Goal: Task Accomplishment & Management: Complete application form

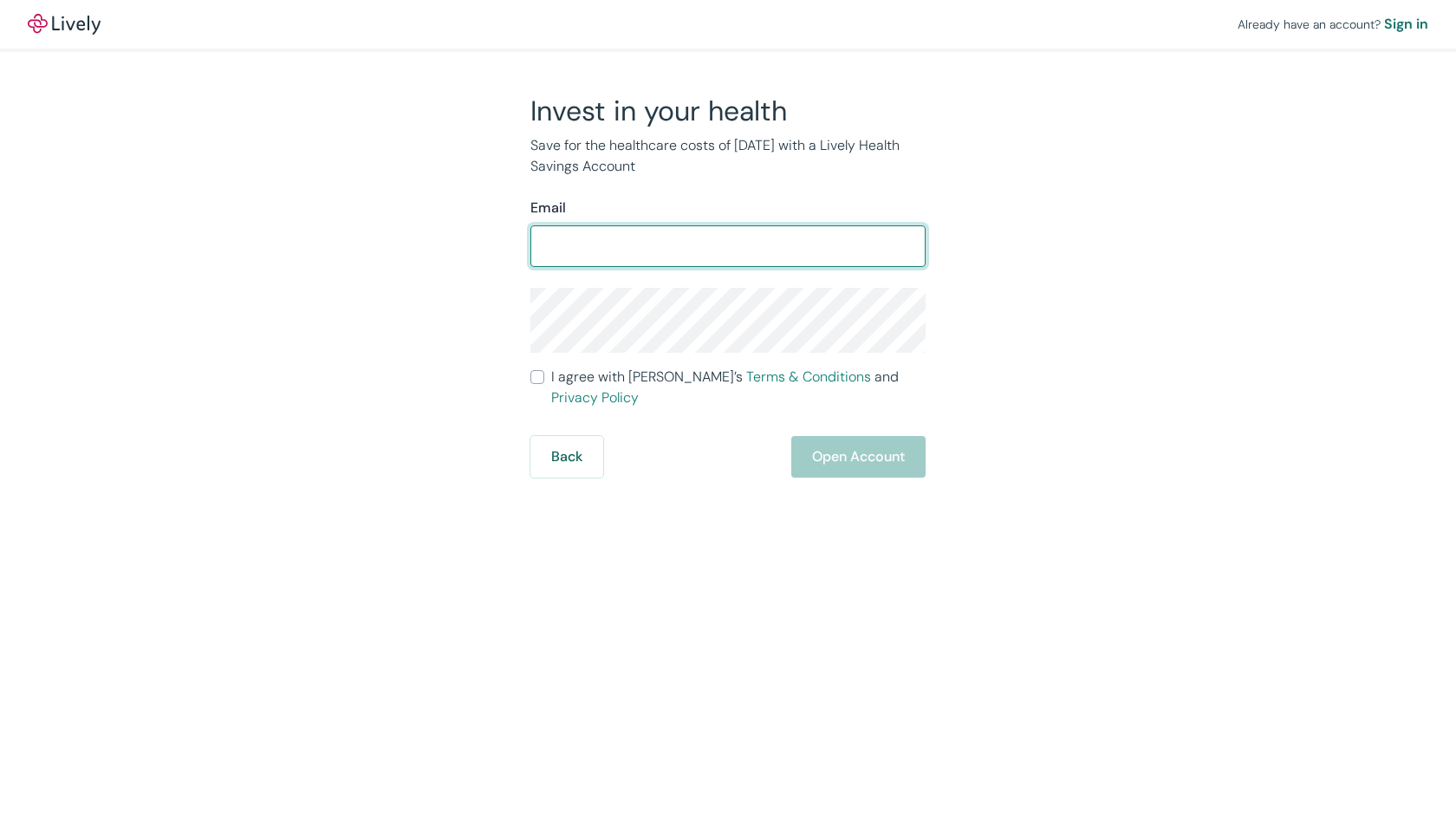
click at [648, 241] on input "Email" at bounding box center [728, 246] width 395 height 35
type input "[EMAIL_ADDRESS][DOMAIN_NAME]"
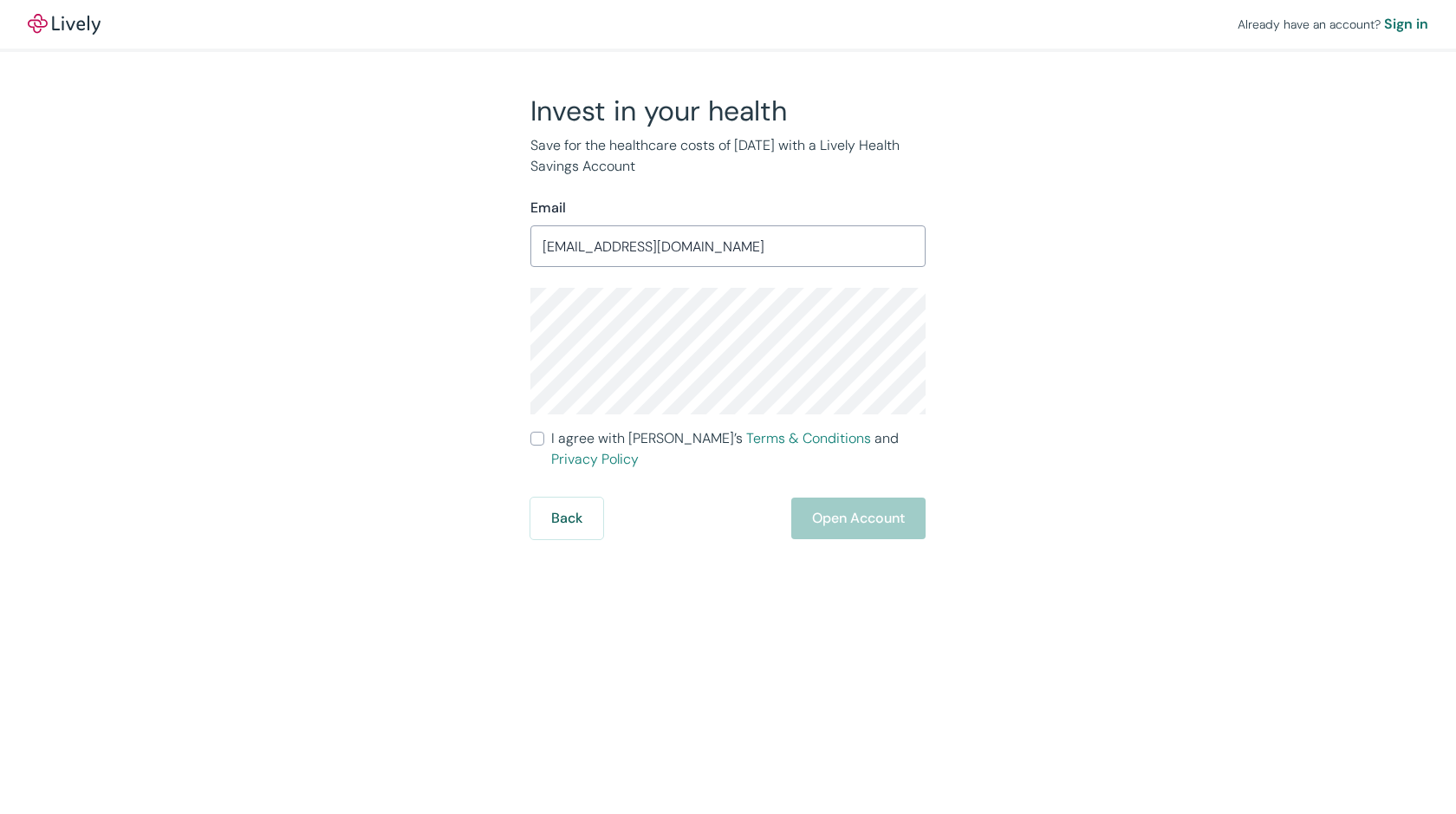
click at [540, 437] on input "I agree with Lively’s Terms & Conditions and Privacy Policy" at bounding box center [538, 439] width 14 height 14
checkbox input "true"
click at [854, 498] on button "Open Account" at bounding box center [858, 518] width 134 height 42
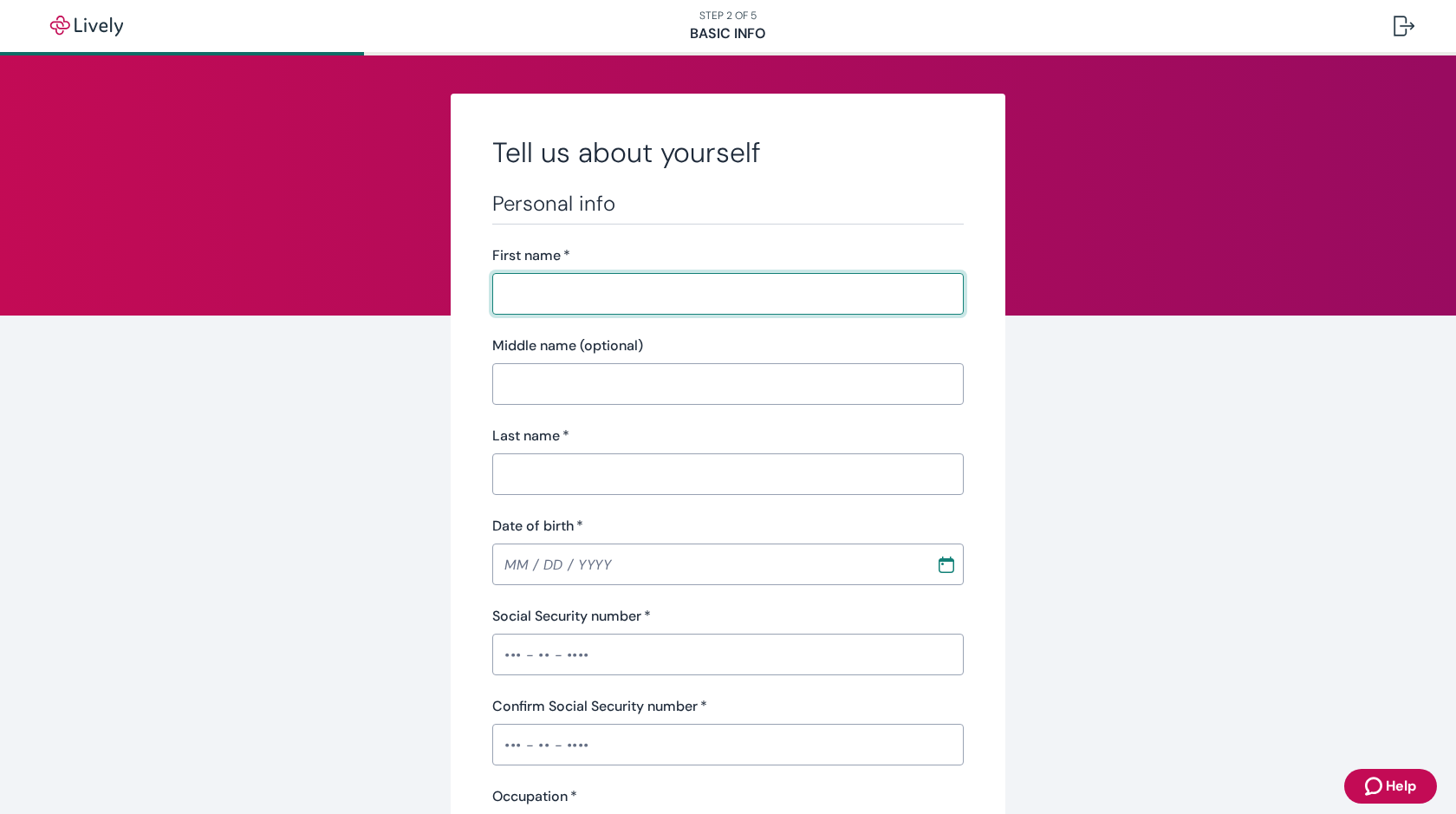
click at [666, 298] on input "First name   *" at bounding box center [728, 294] width 471 height 35
type input "Joseph"
type input "Alexander"
type input "(919) 272-8004"
type input "102 Summerwinds Dr"
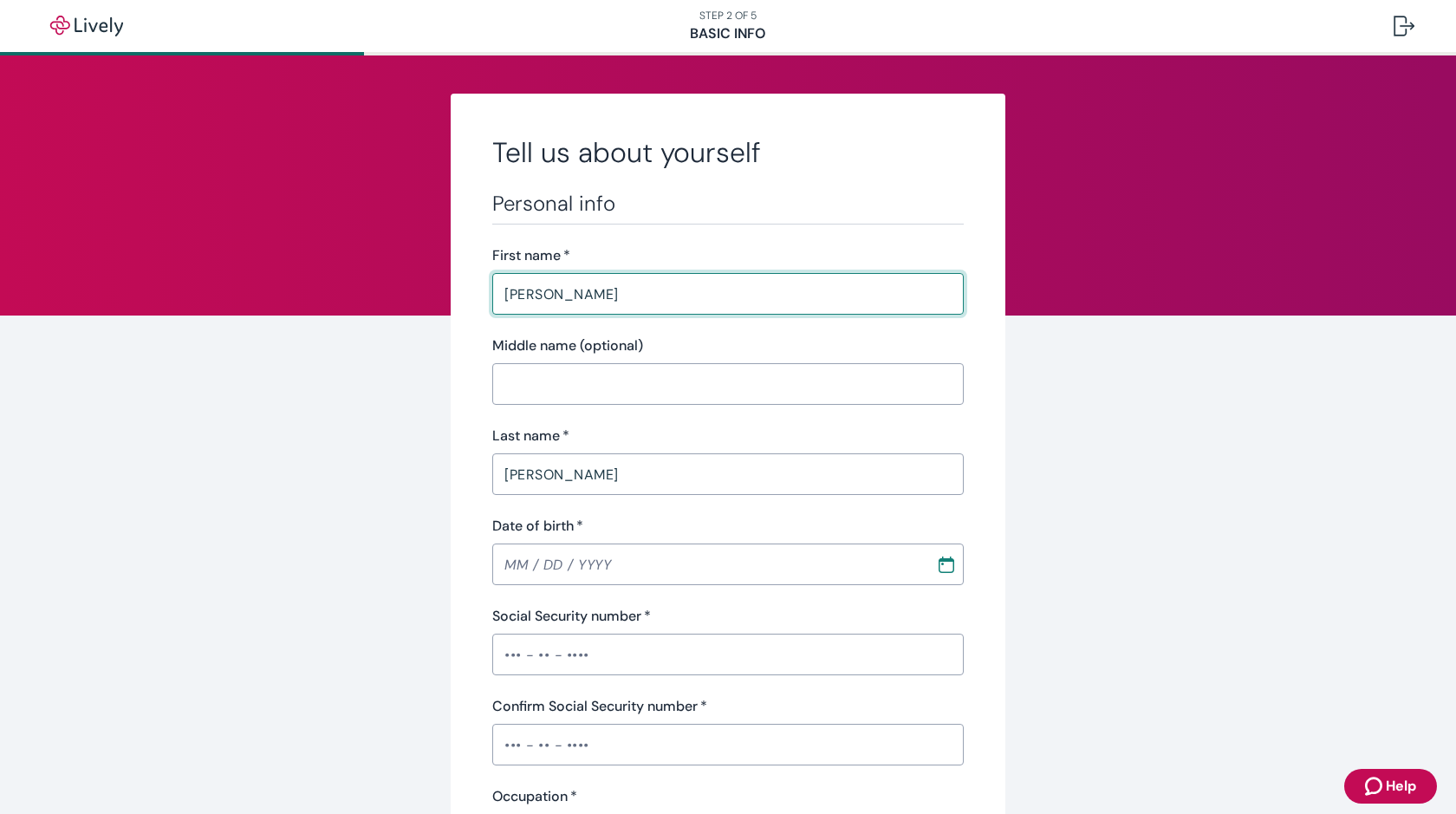
type input "Cary"
type input "NC"
type input "27518"
click at [594, 557] on input "Date of birth   *" at bounding box center [701, 564] width 431 height 35
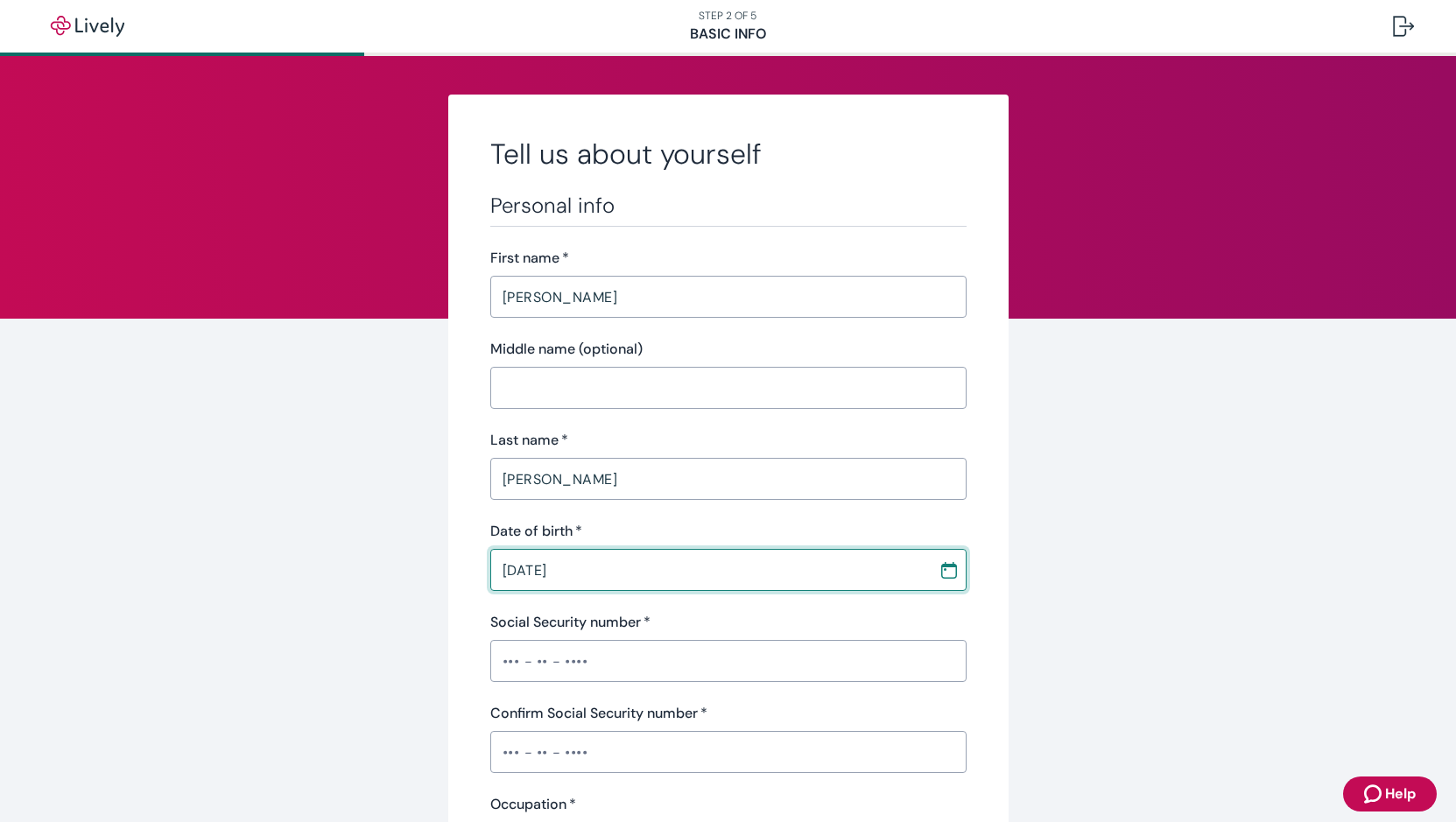
type input "07 / 24 / 1971"
click at [587, 670] on input "Social Security number   *" at bounding box center [728, 661] width 476 height 35
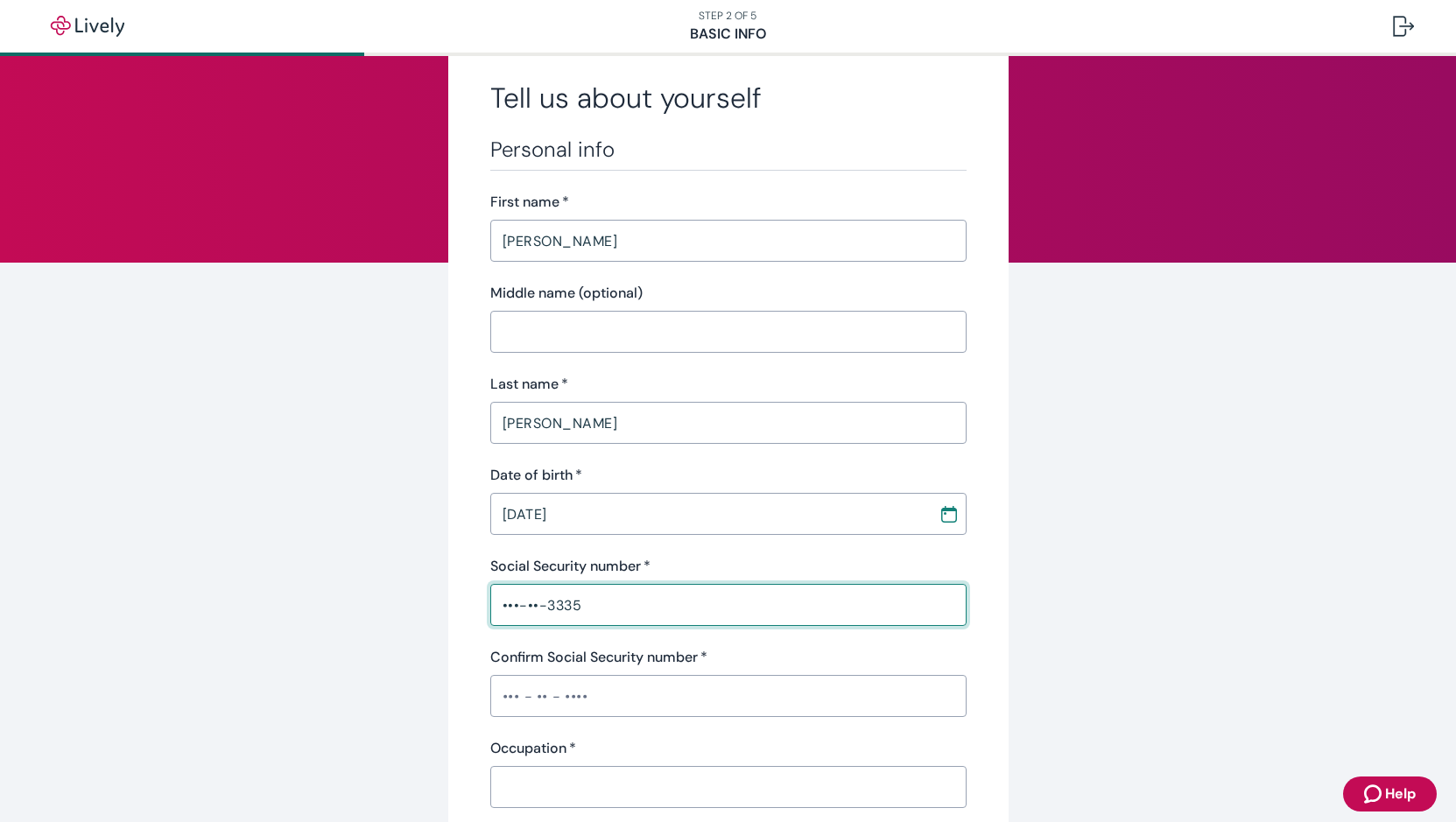
scroll to position [88, 0]
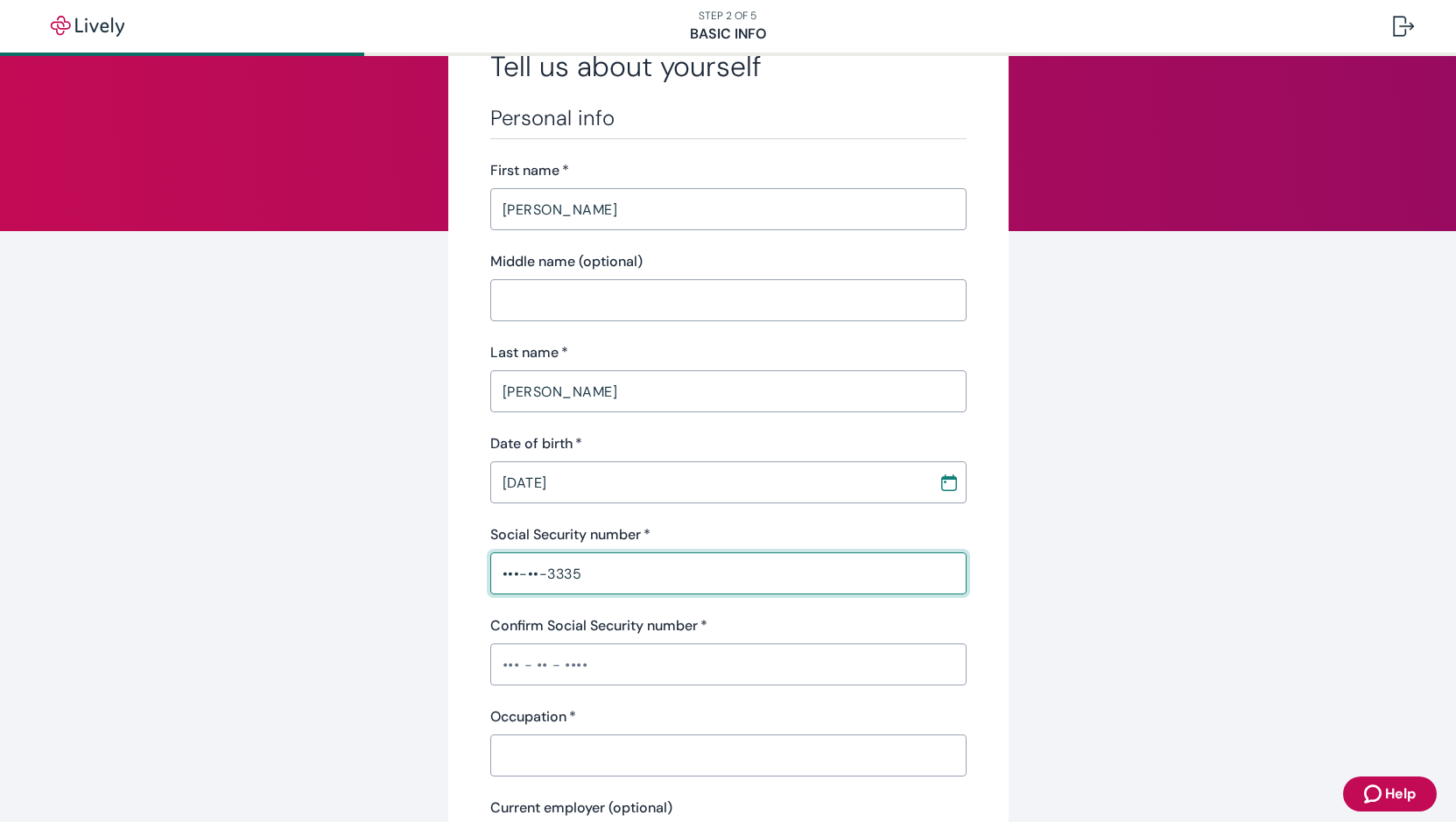
type input "•••-••-3335"
click at [594, 671] on input "Confirm Social Security number   *" at bounding box center [728, 664] width 476 height 35
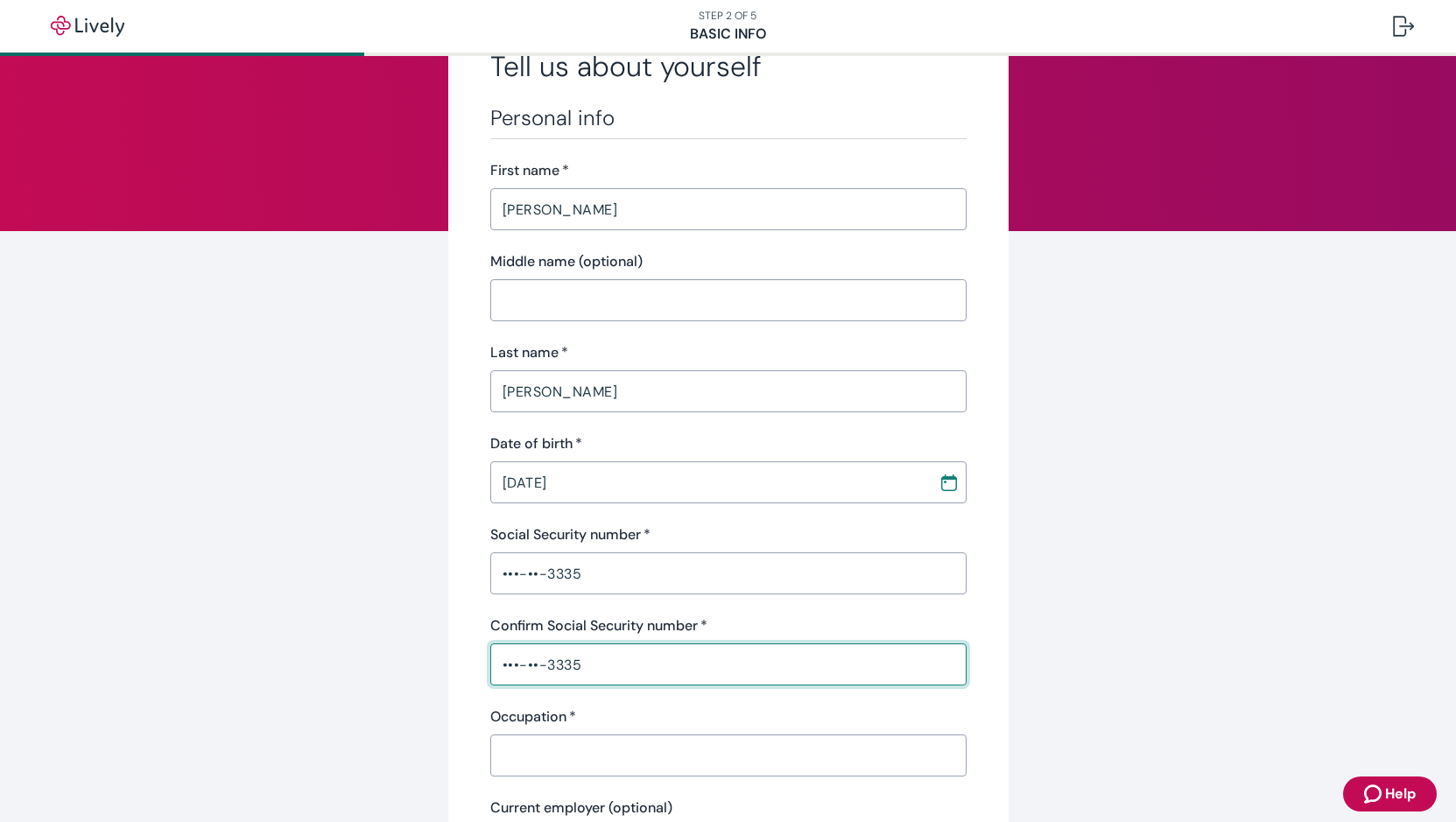
scroll to position [263, 0]
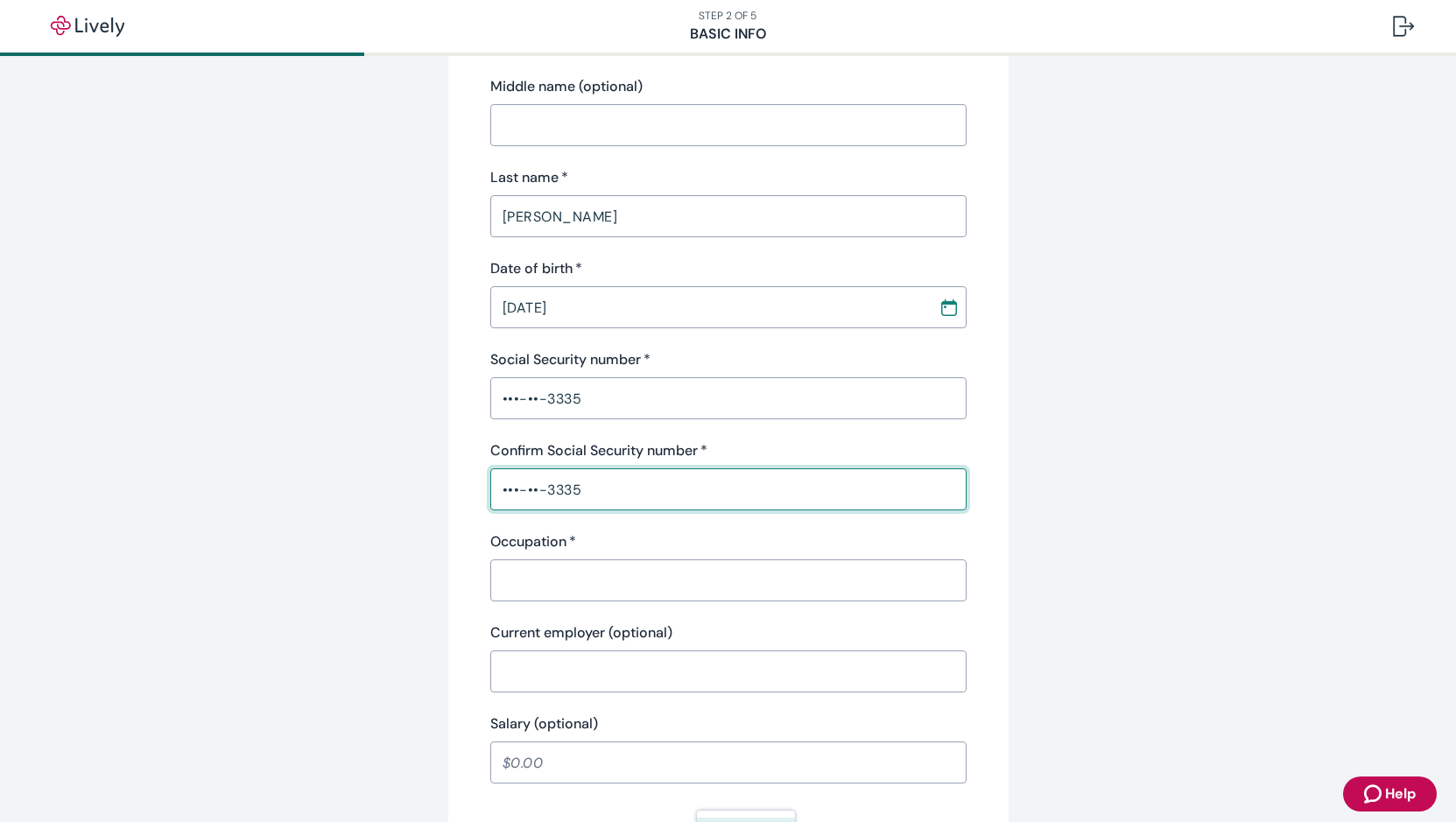
type input "•••-••-3335"
click at [583, 582] on input "Occupation   *" at bounding box center [728, 580] width 476 height 35
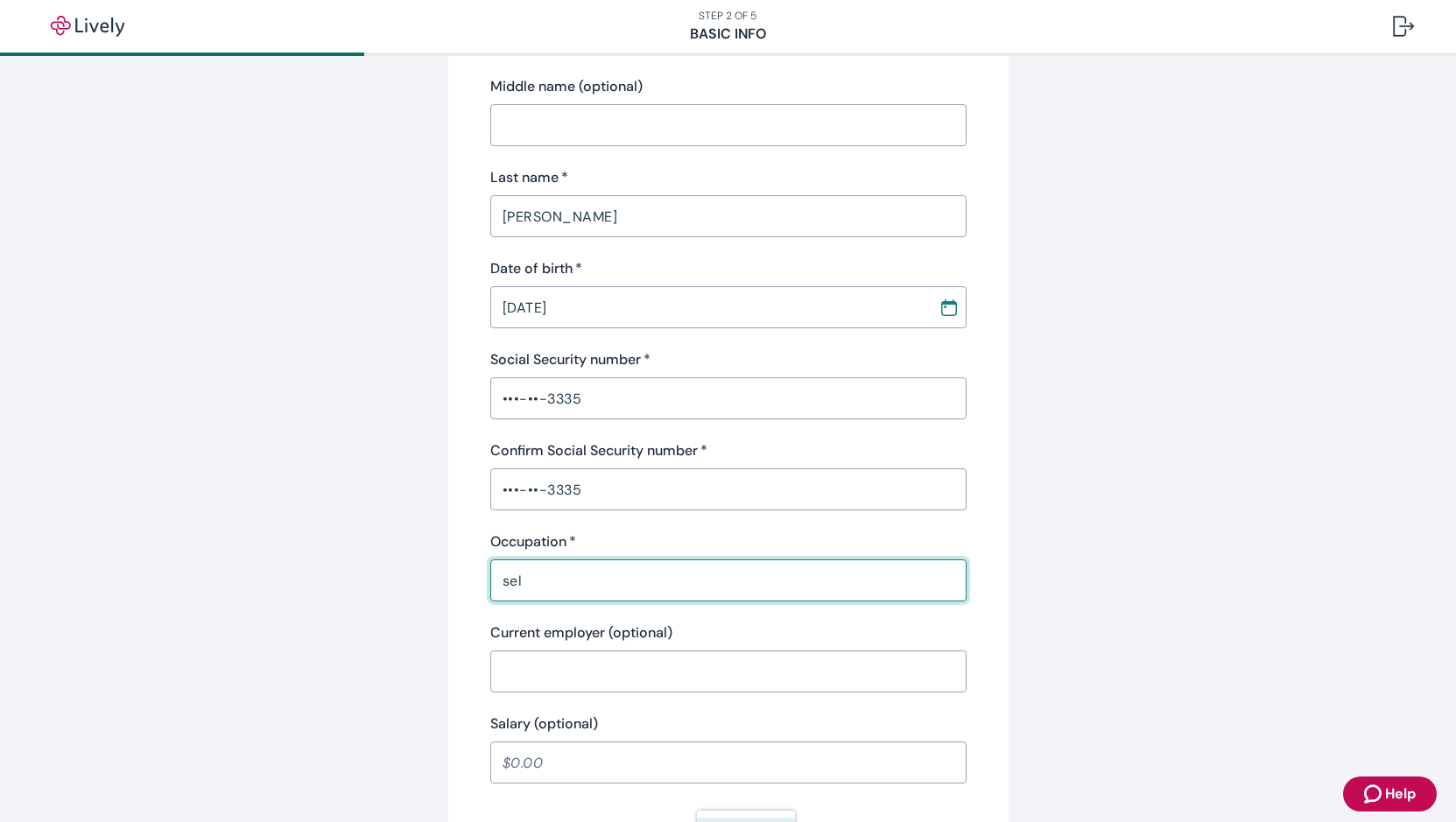
type input "self"
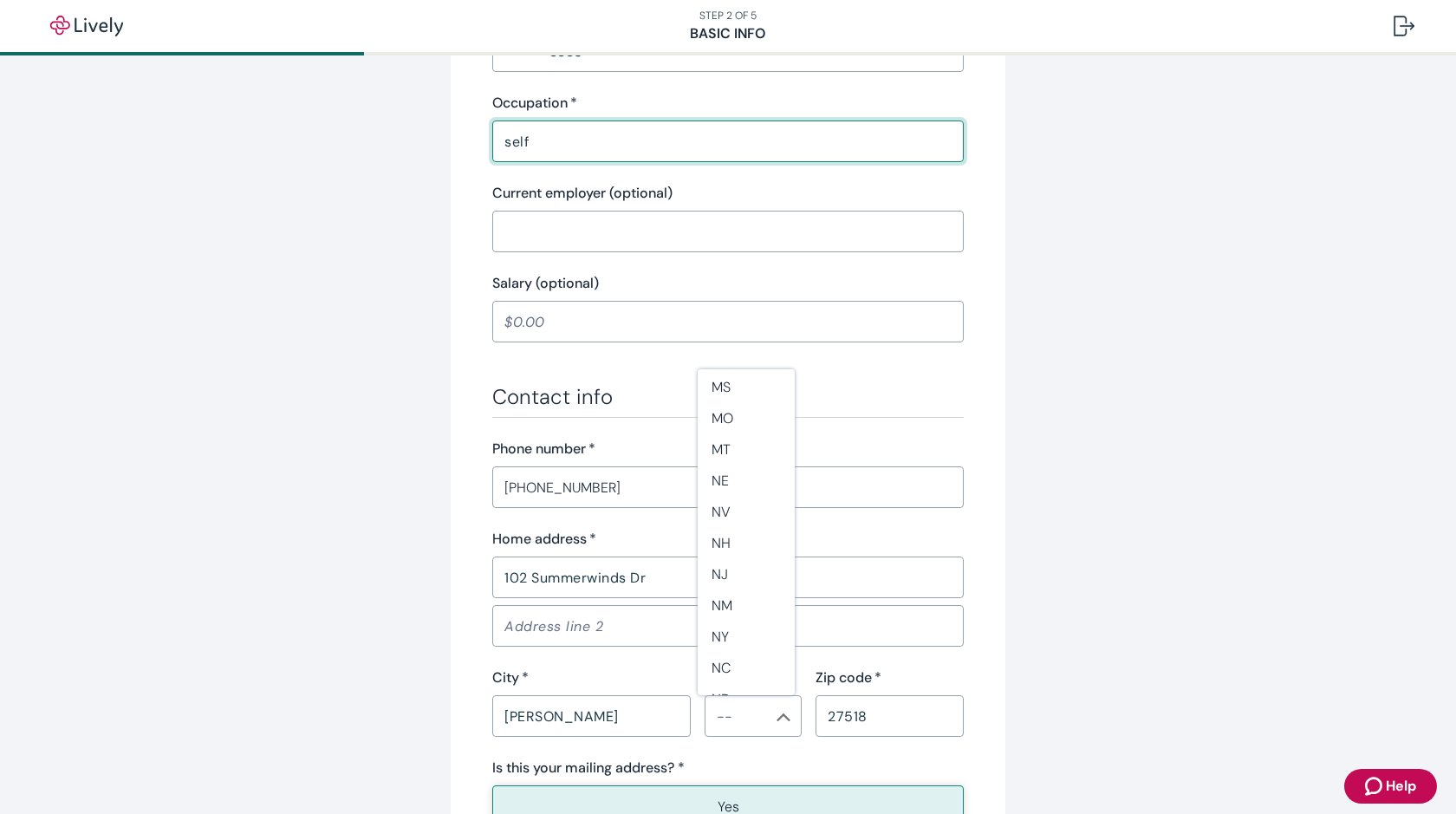
scroll to position [900, 0]
click at [744, 643] on li "NC" at bounding box center [745, 646] width 97 height 31
type input "NC"
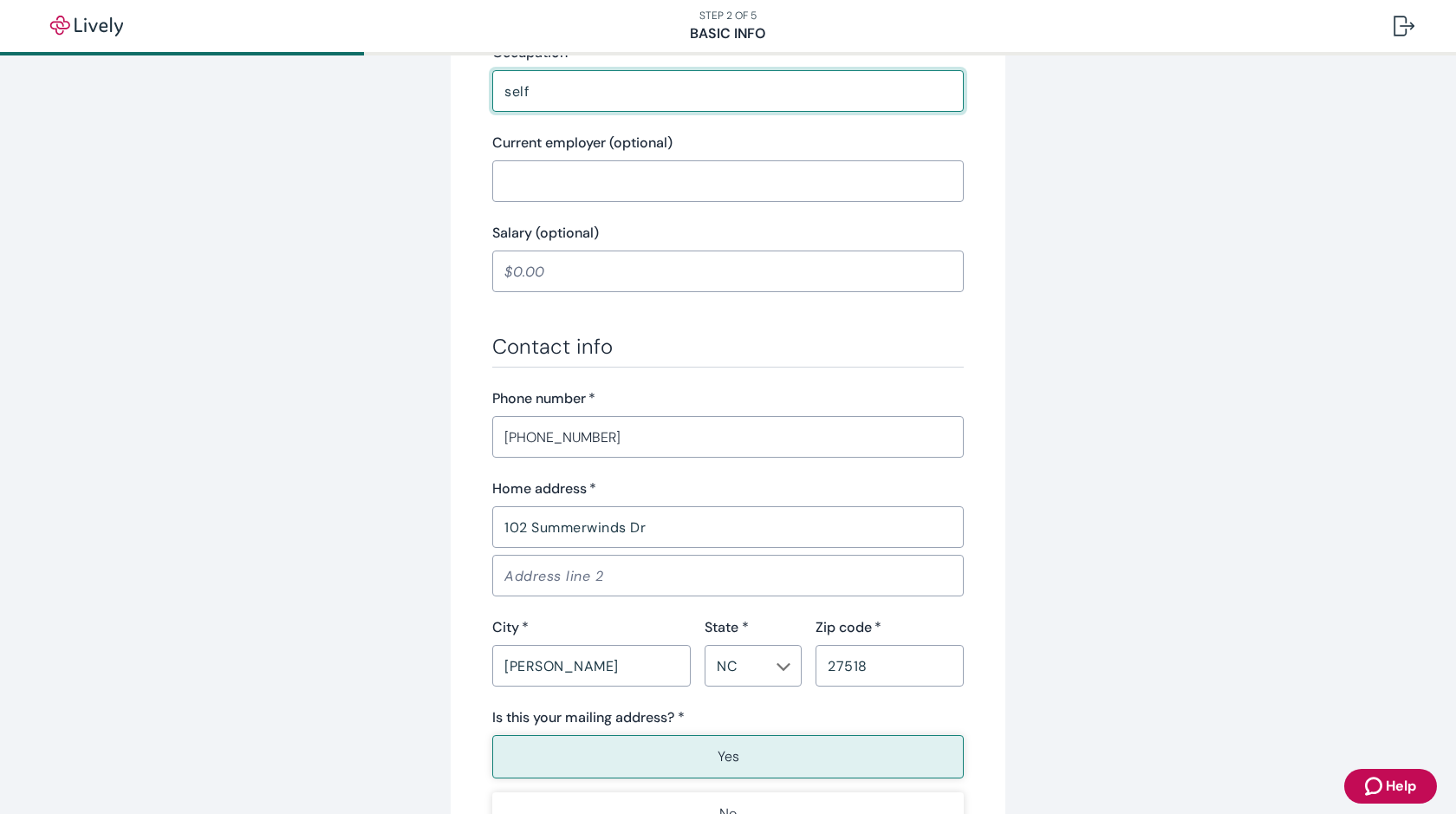
scroll to position [780, 0]
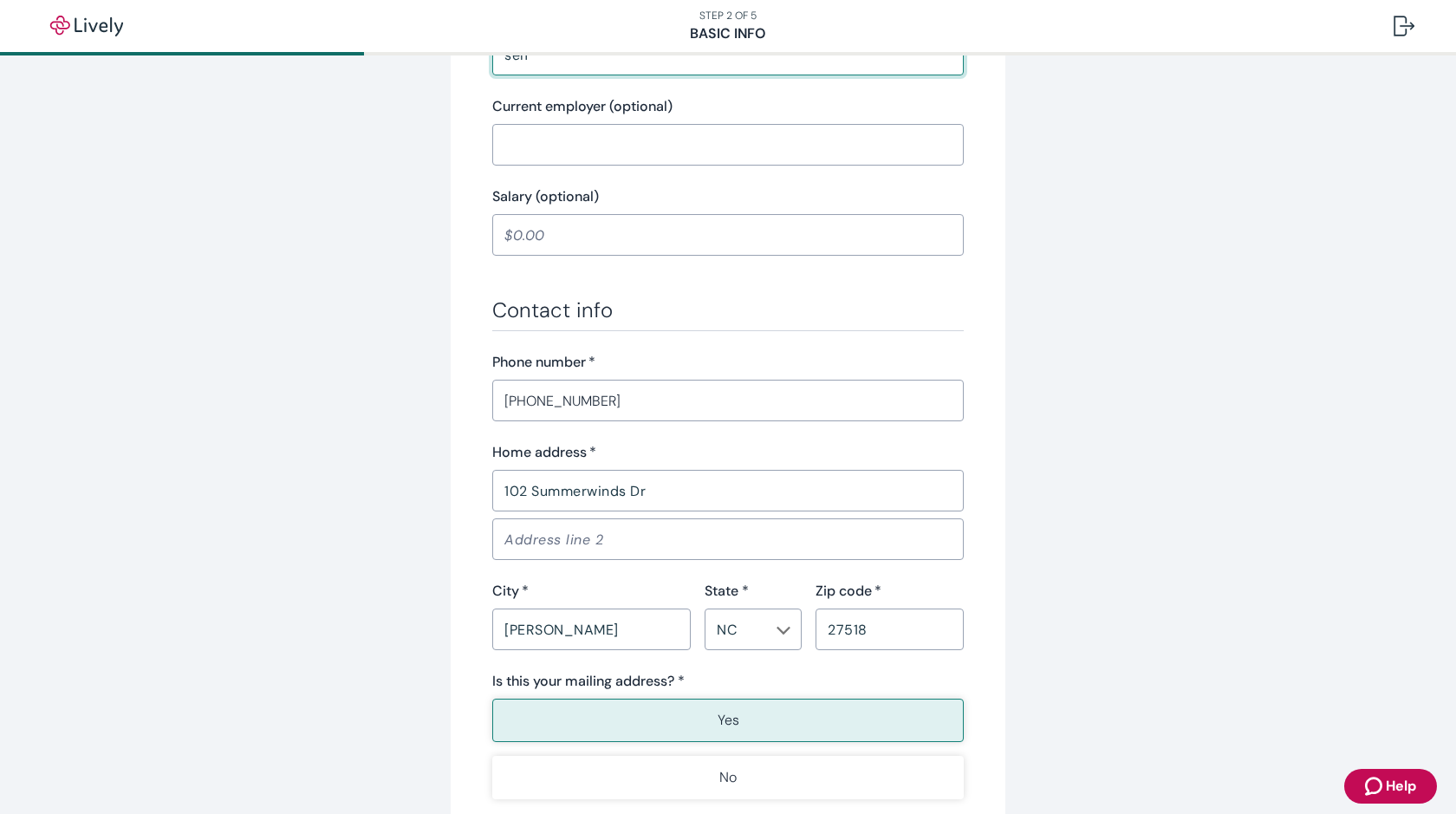
type input "self"
click at [759, 731] on button "Yes" at bounding box center [728, 720] width 471 height 43
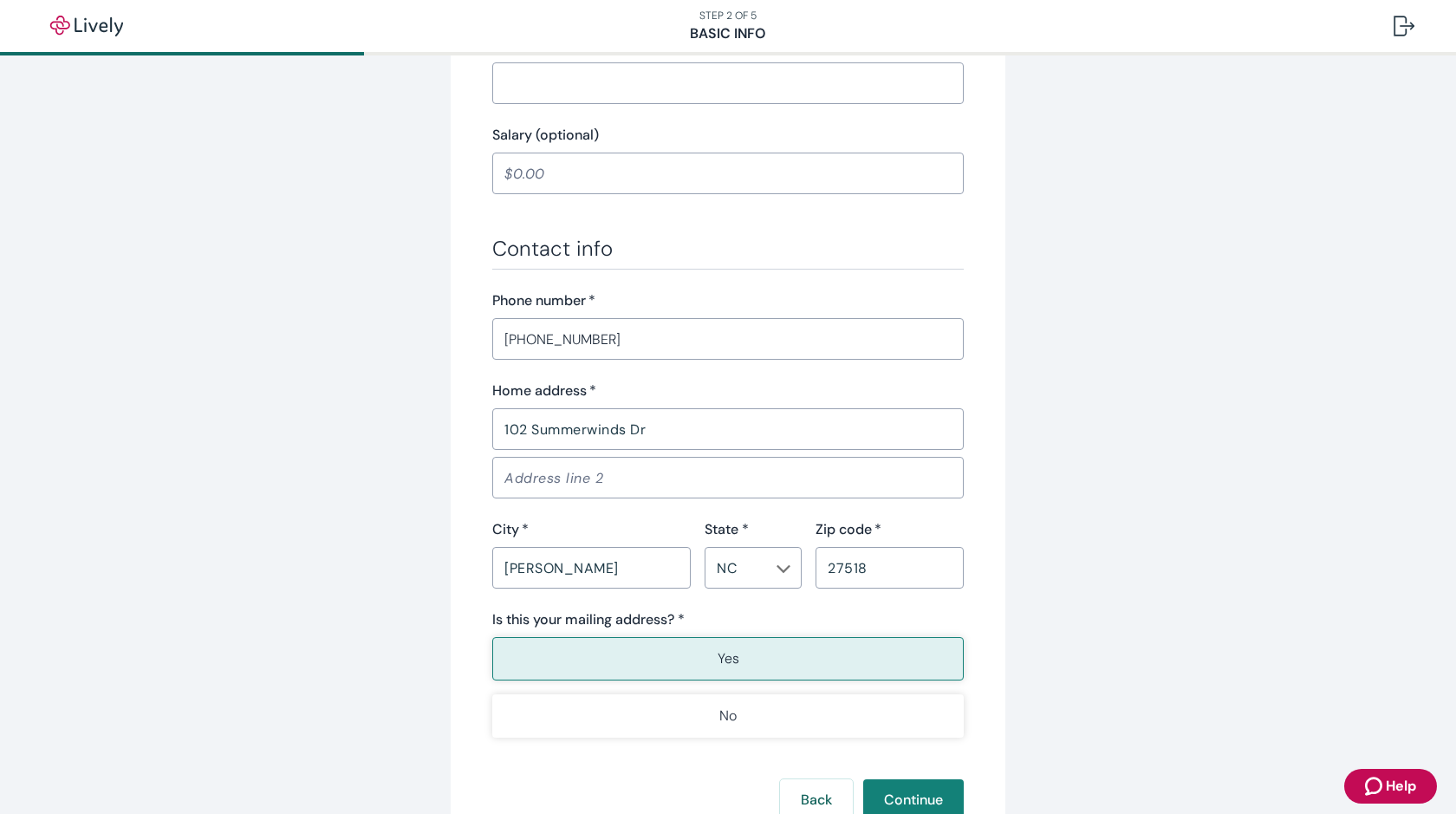
scroll to position [953, 0]
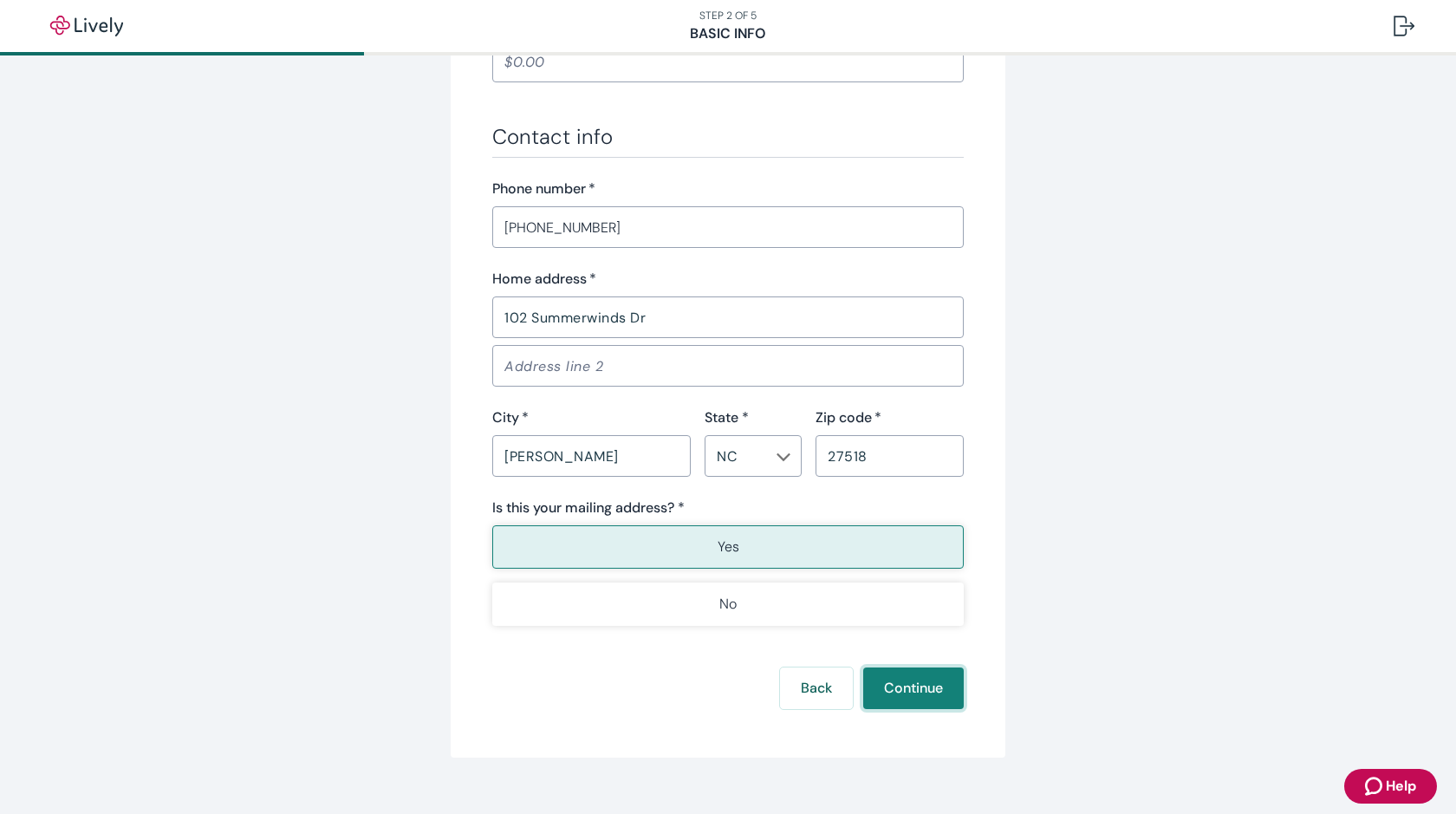
click at [906, 700] on button "Continue" at bounding box center [913, 688] width 100 height 42
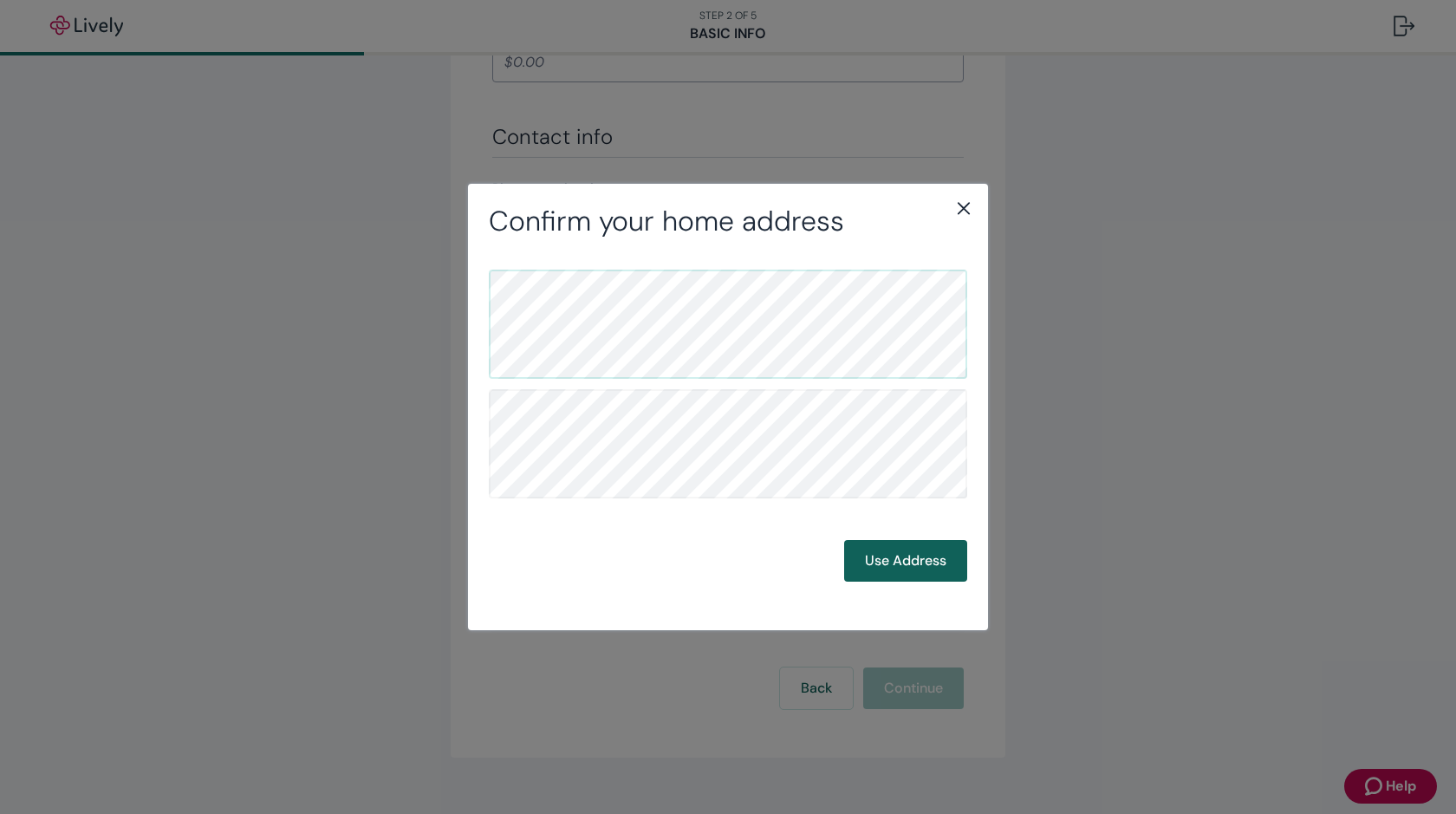
click at [901, 565] on button "Use Address" at bounding box center [905, 560] width 123 height 42
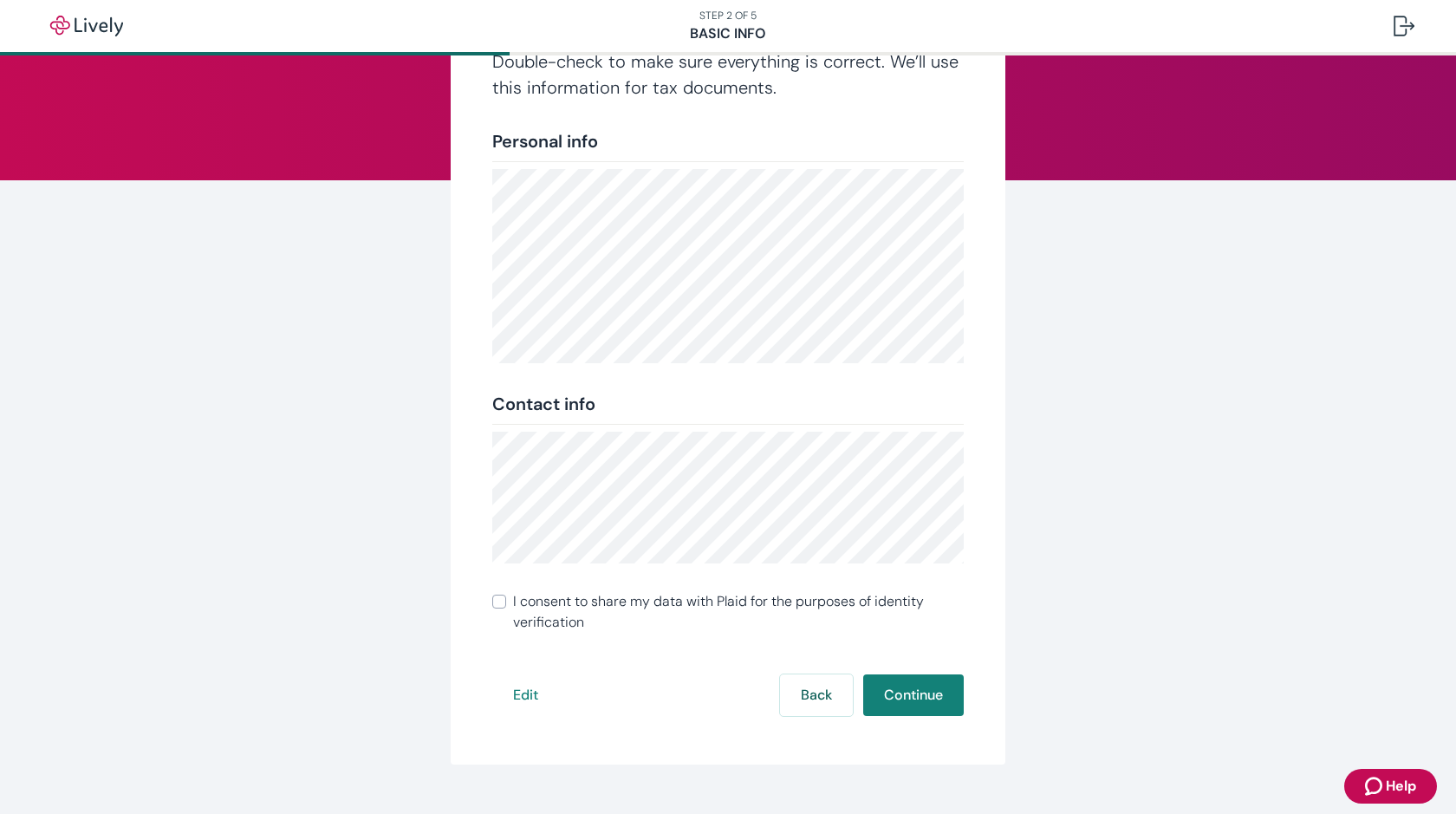
scroll to position [169, 0]
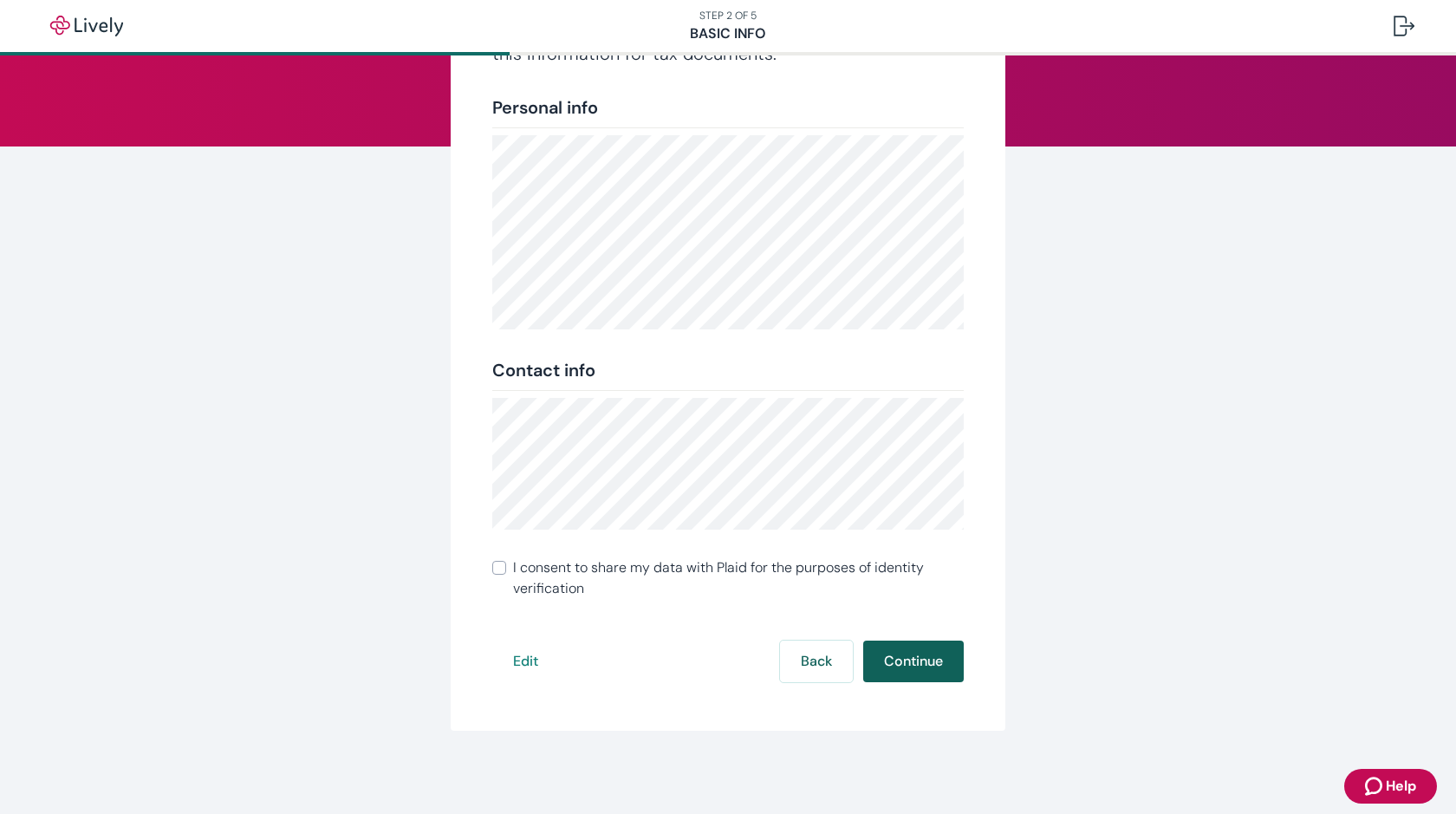
click at [899, 668] on button "Continue" at bounding box center [913, 661] width 100 height 42
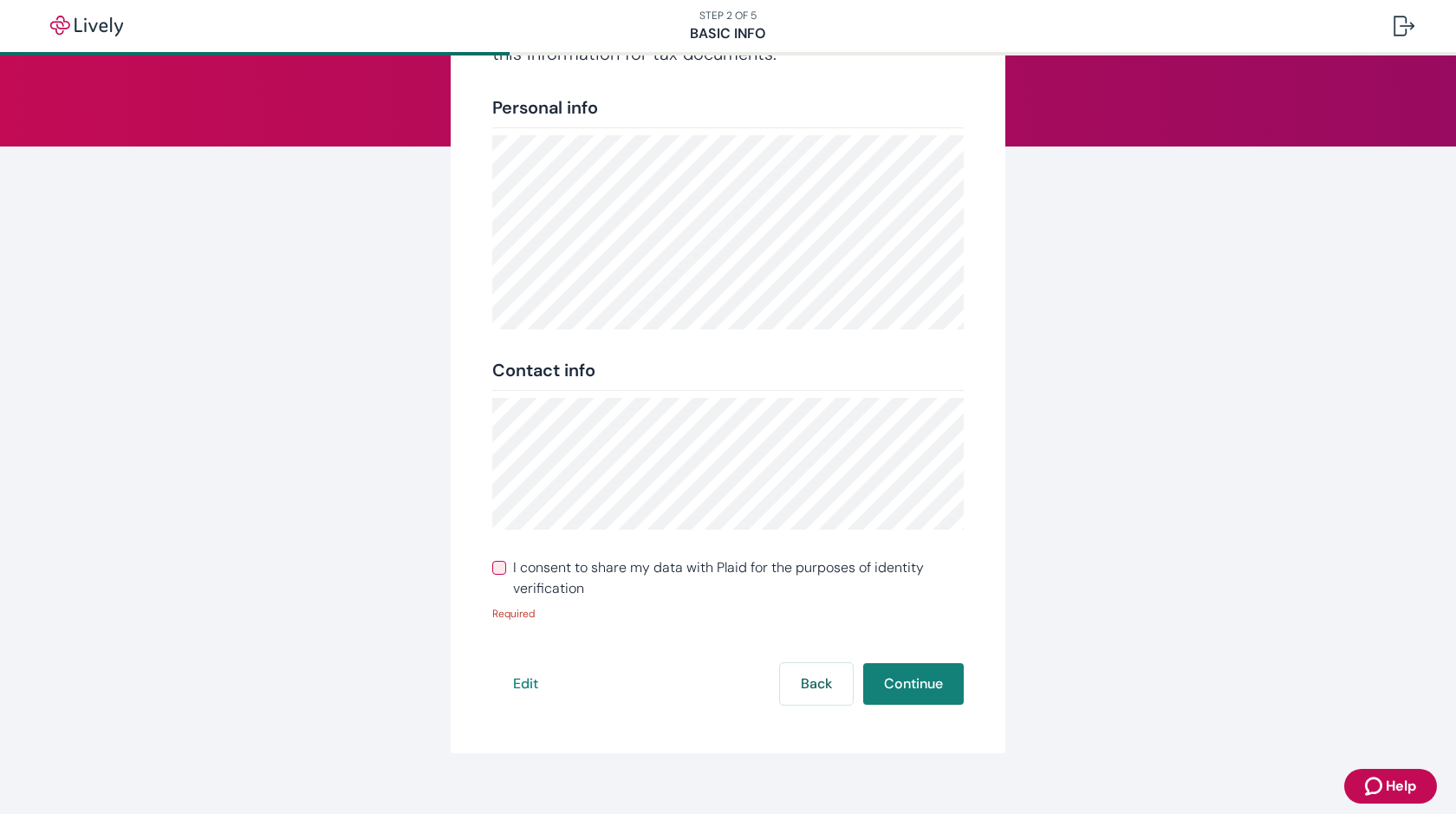
click at [492, 570] on input "I consent to share my data with Plaid for the purposes of identity verification" at bounding box center [500, 568] width 14 height 14
checkbox input "true"
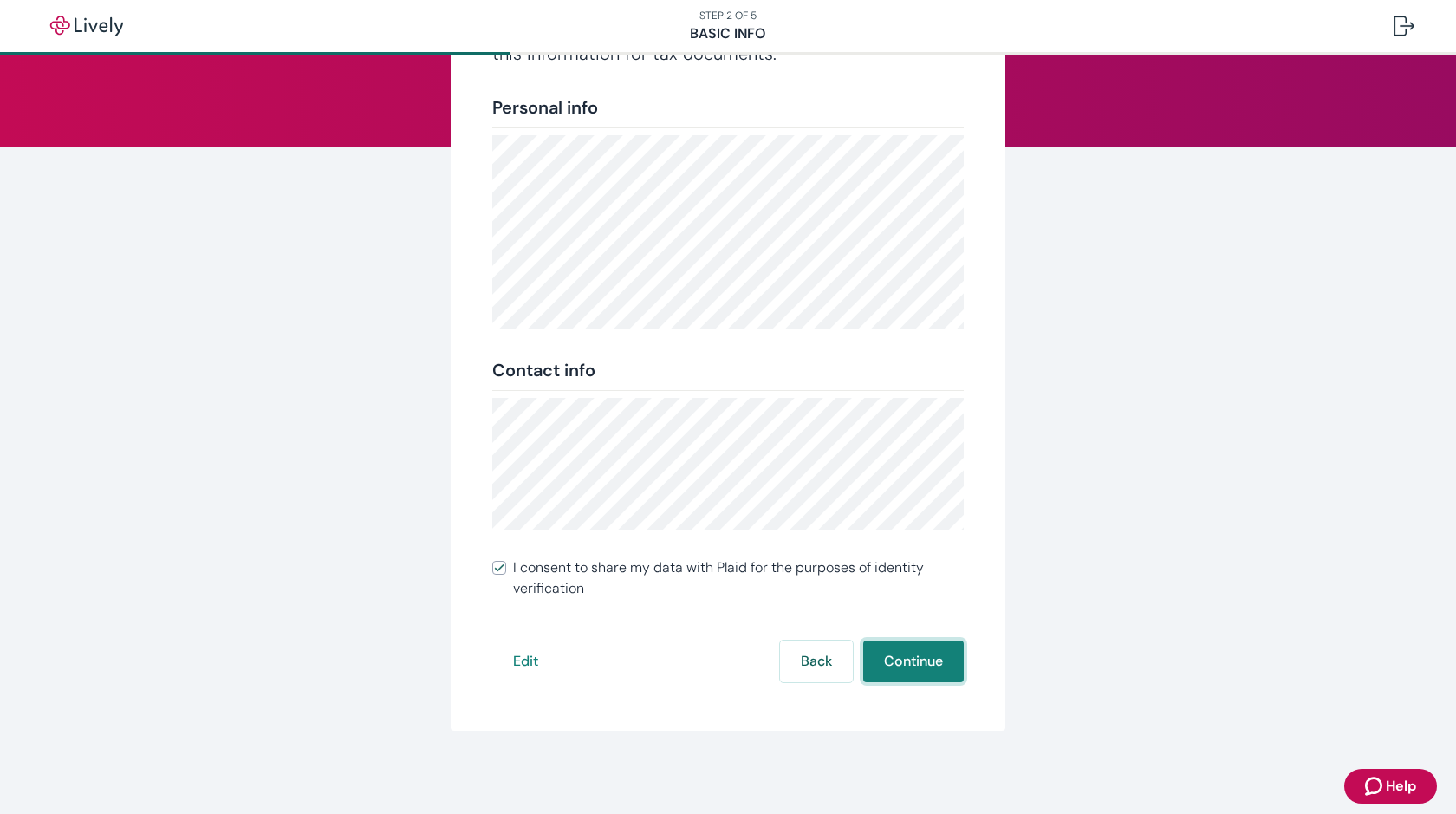
click at [901, 664] on button "Continue" at bounding box center [913, 661] width 100 height 42
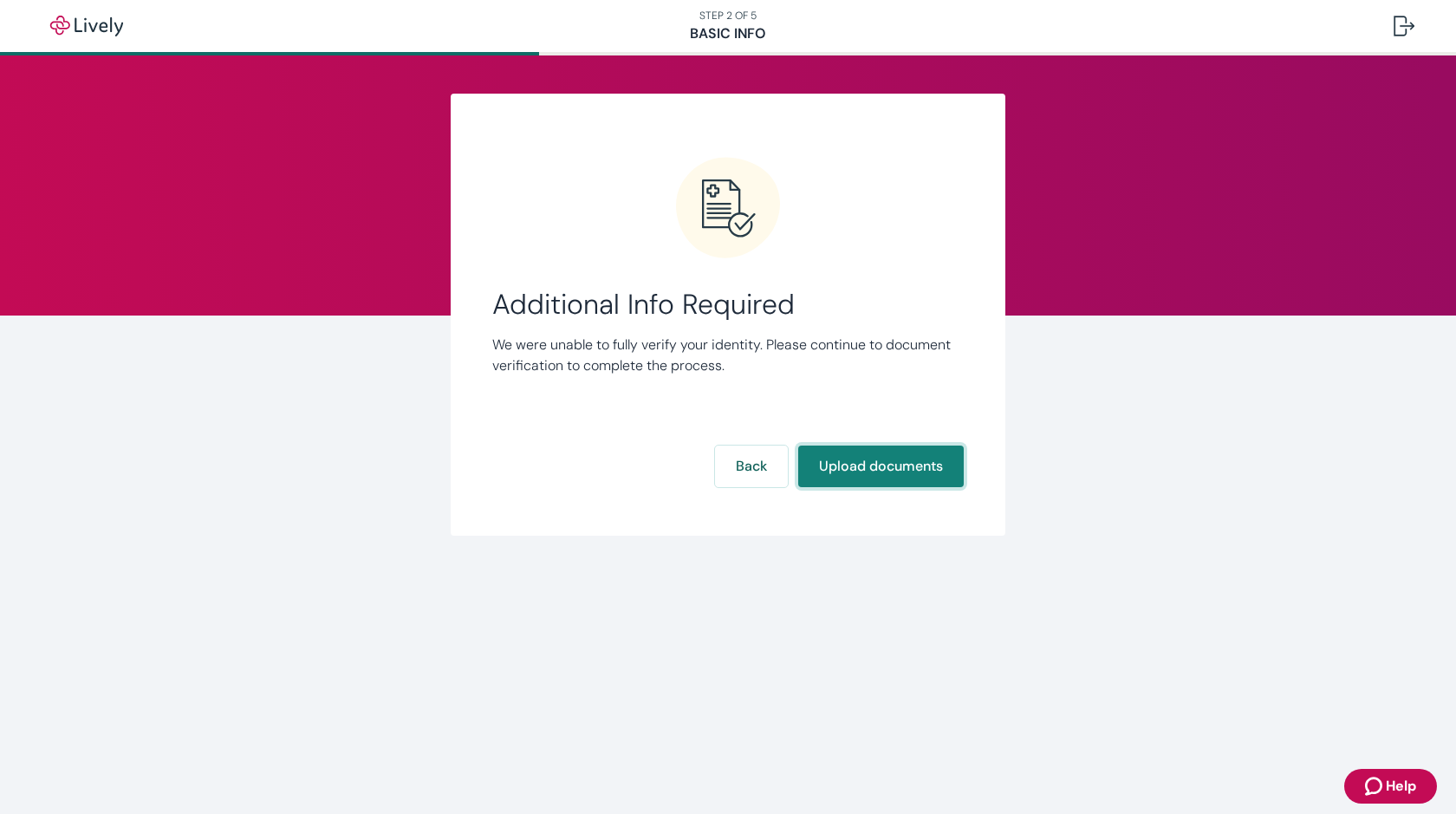
click at [892, 462] on button "Upload documents" at bounding box center [880, 466] width 166 height 42
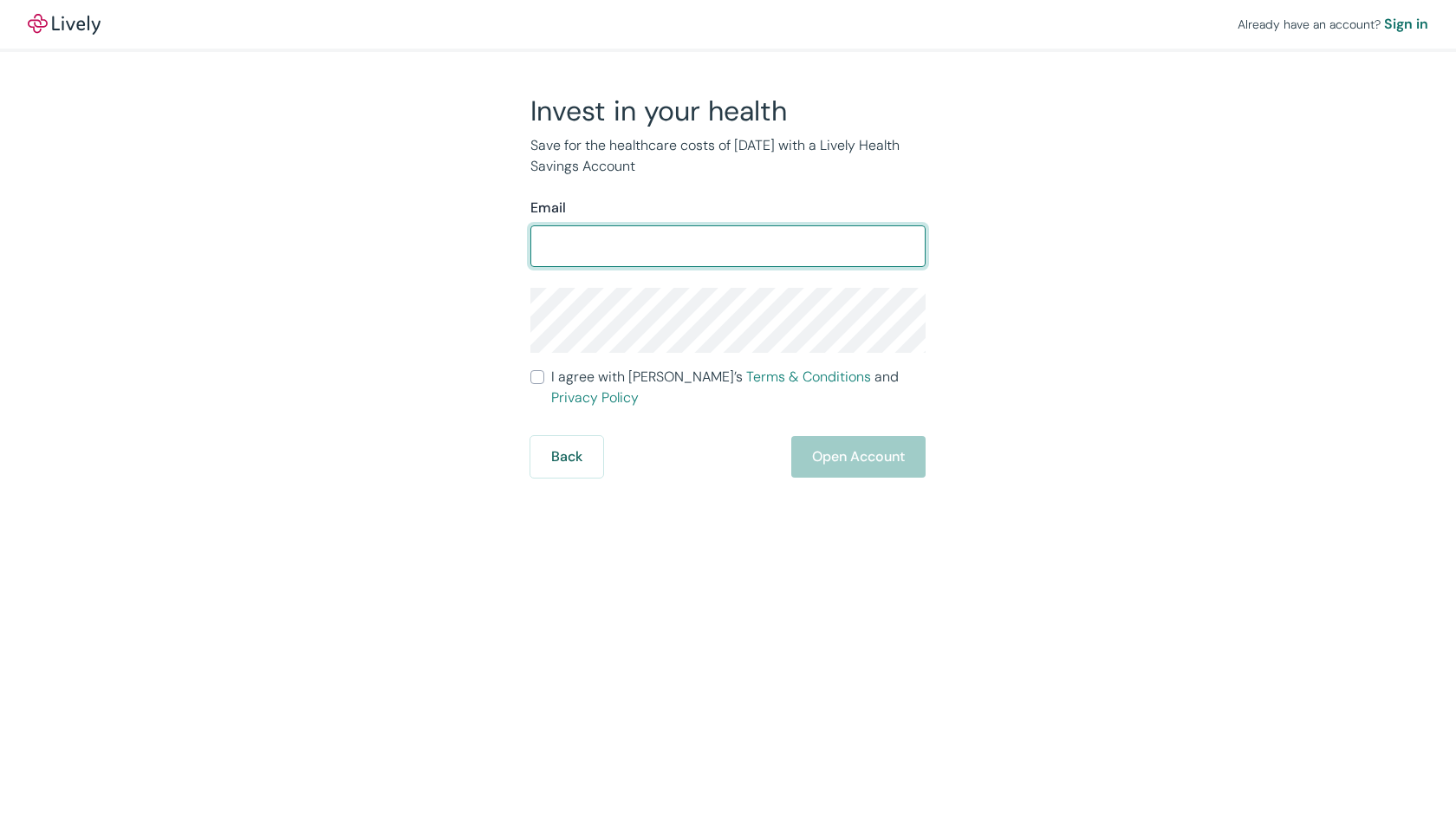
click at [678, 250] on input "Email" at bounding box center [728, 246] width 395 height 35
type input "[EMAIL_ADDRESS][DOMAIN_NAME]"
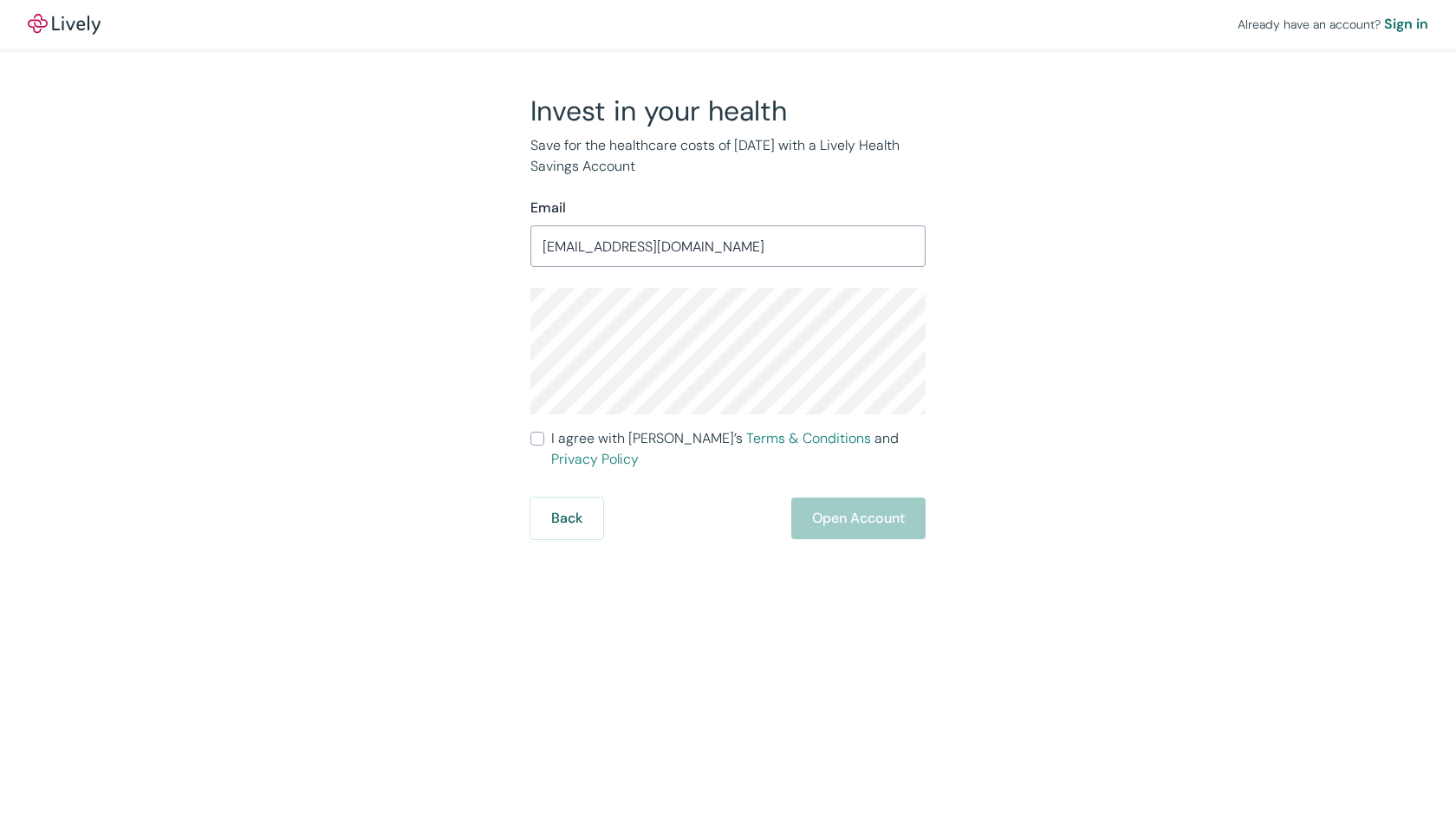
click at [532, 440] on input "I agree with Lively’s Terms & Conditions and Privacy Policy" at bounding box center [538, 439] width 14 height 14
checkbox input "true"
click at [834, 500] on button "Open Account" at bounding box center [858, 518] width 134 height 42
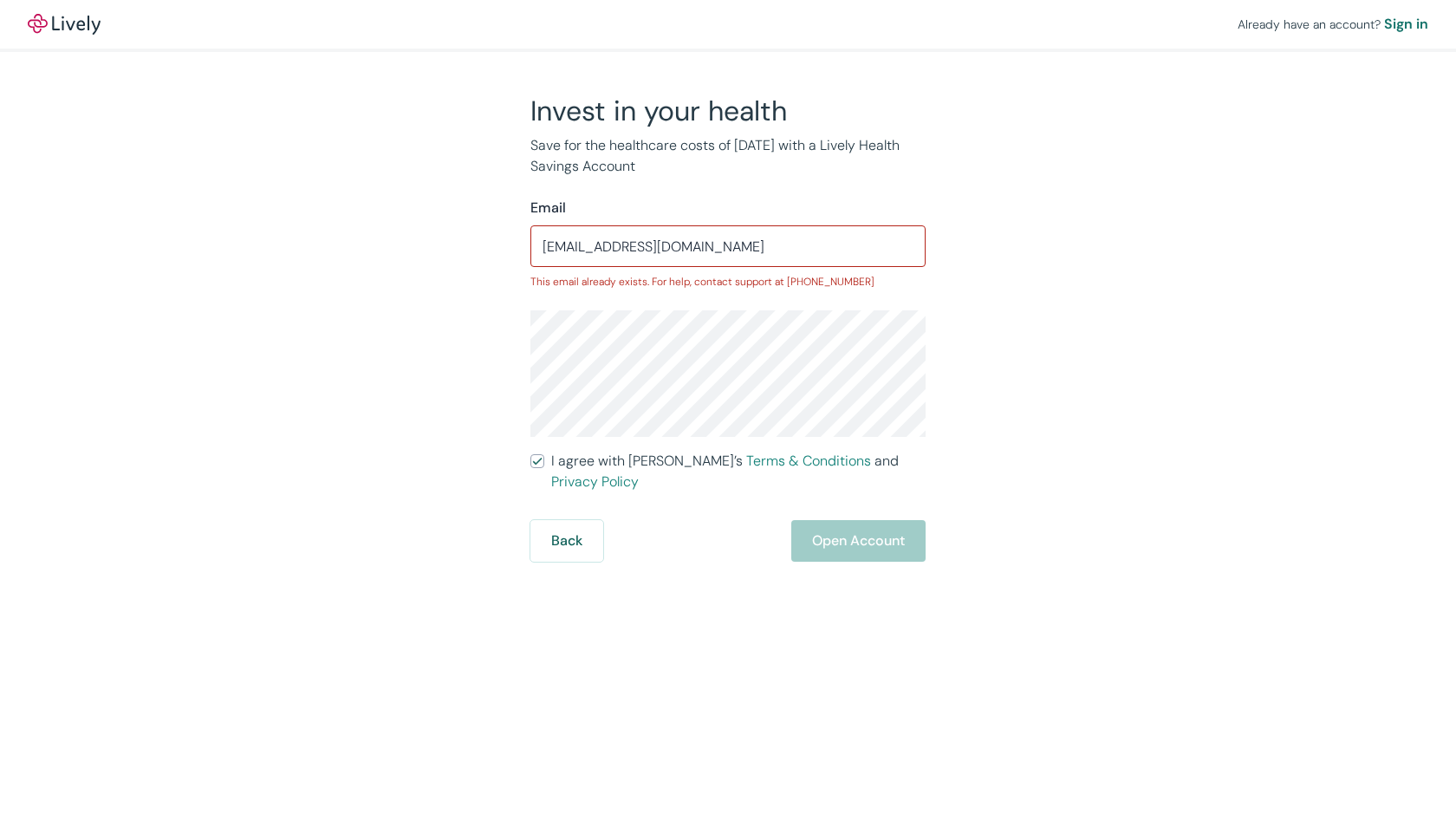
click at [1061, 383] on div "Invest in your health Save for the healthcare costs of [DATE] with a Lively Hea…" at bounding box center [718, 327] width 832 height 468
